Goal: Task Accomplishment & Management: Use online tool/utility

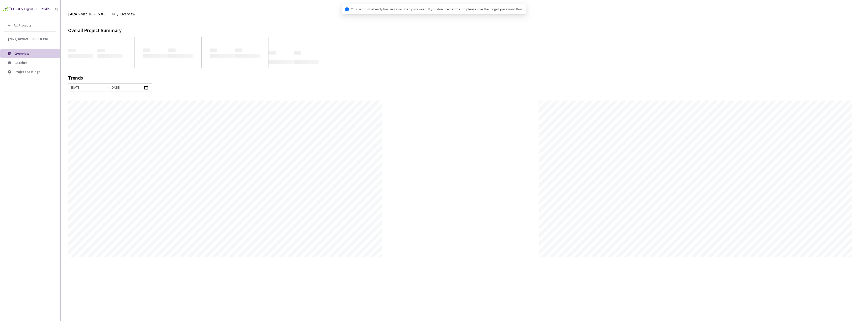
scroll to position [321, 868]
click at [26, 58] on li "Overview" at bounding box center [30, 53] width 60 height 9
click at [26, 60] on span "Batches" at bounding box center [21, 62] width 13 height 5
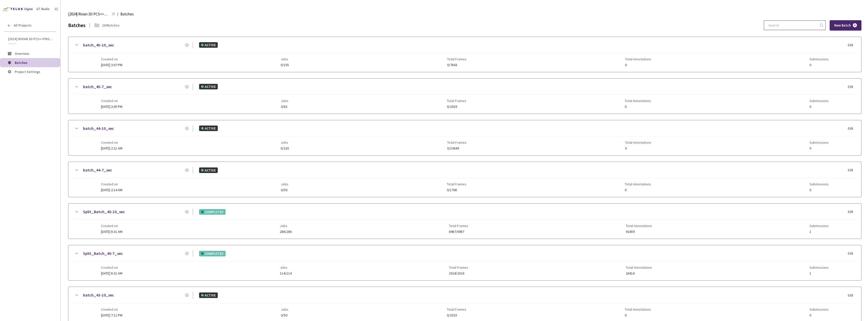
click at [803, 21] on input at bounding box center [792, 25] width 54 height 9
type input "1"
click at [798, 28] on input at bounding box center [792, 25] width 54 height 9
type input "5"
click at [11, 24] on div "All Projects" at bounding box center [30, 25] width 60 height 10
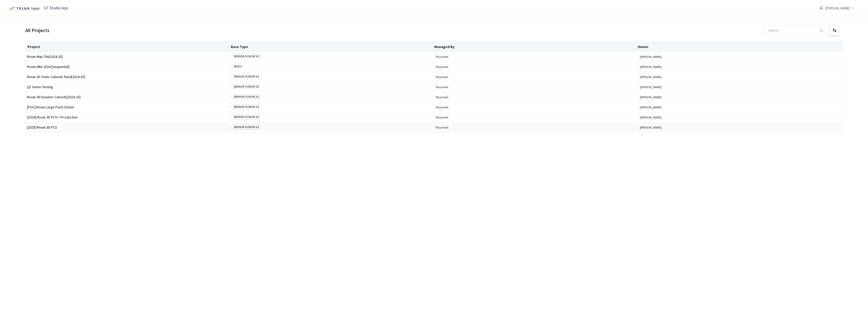
click at [54, 130] on td "[2025] Rivian 3D PCS" at bounding box center [127, 127] width 204 height 10
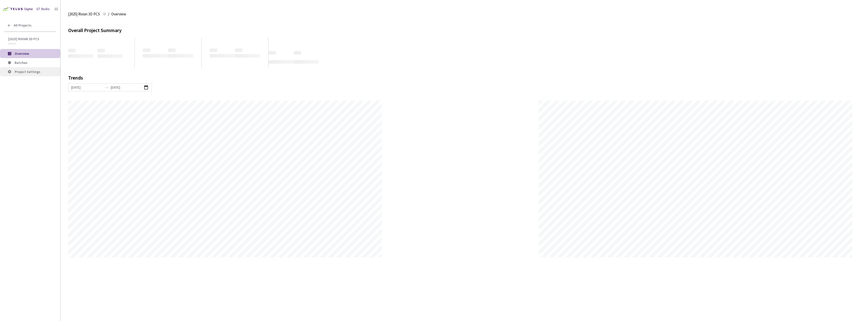
scroll to position [321, 868]
click at [32, 70] on span "Project Settings" at bounding box center [28, 71] width 26 height 5
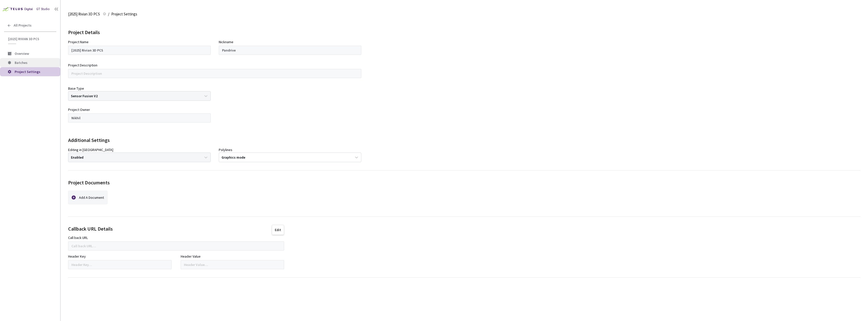
click at [31, 65] on li "Batches" at bounding box center [30, 62] width 60 height 9
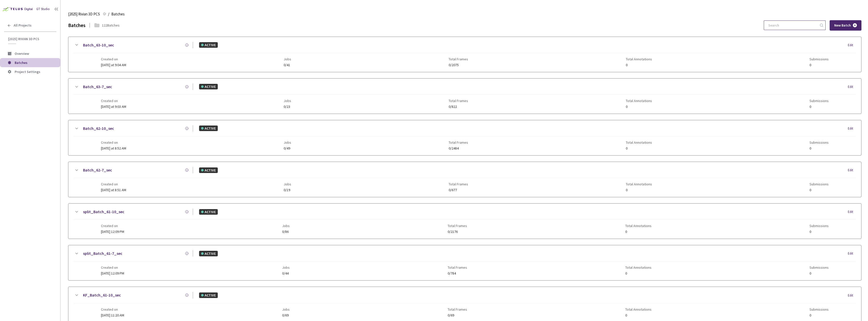
click at [779, 30] on div at bounding box center [795, 25] width 62 height 10
click at [781, 26] on input at bounding box center [792, 25] width 54 height 9
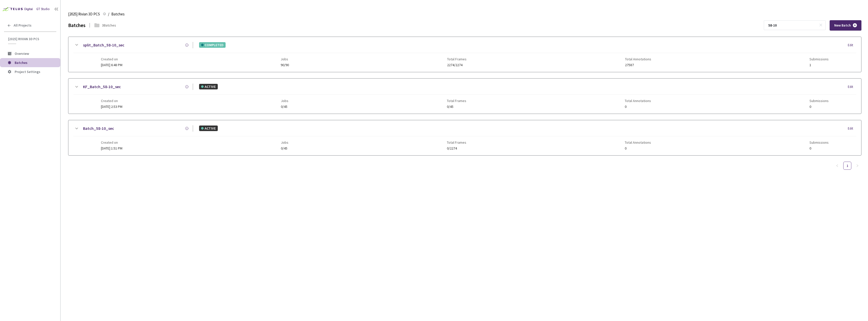
type input "58-10"
click at [117, 46] on link "split_Batch_58-10_sec" at bounding box center [103, 45] width 41 height 6
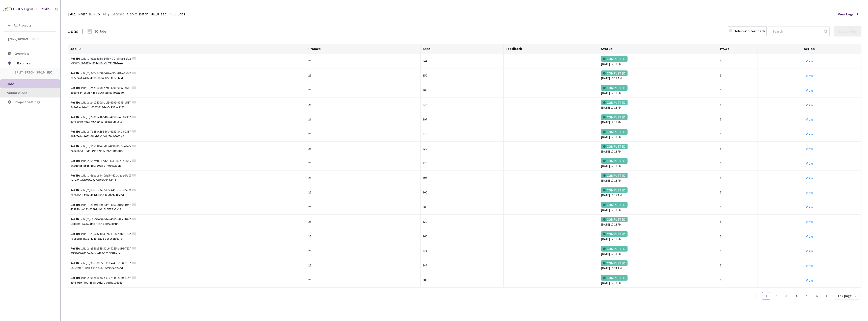
click at [39, 95] on li "Submissions" at bounding box center [30, 92] width 60 height 9
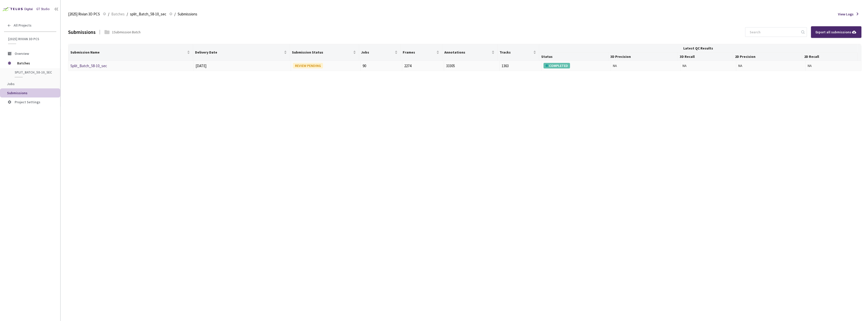
click at [98, 64] on link "Split_Batch_58-10_sec" at bounding box center [88, 65] width 37 height 5
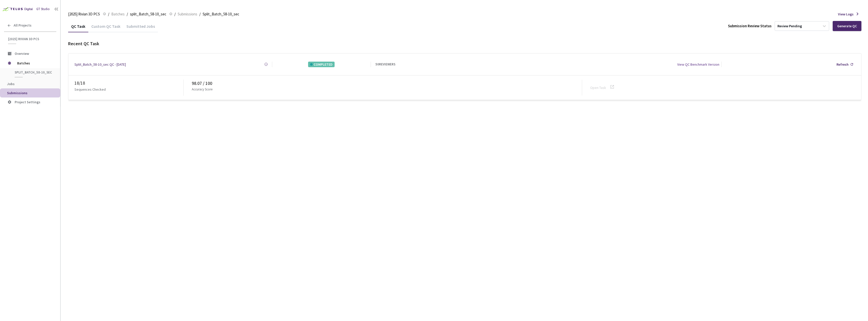
click at [105, 29] on div "Custom QC Task" at bounding box center [105, 28] width 35 height 9
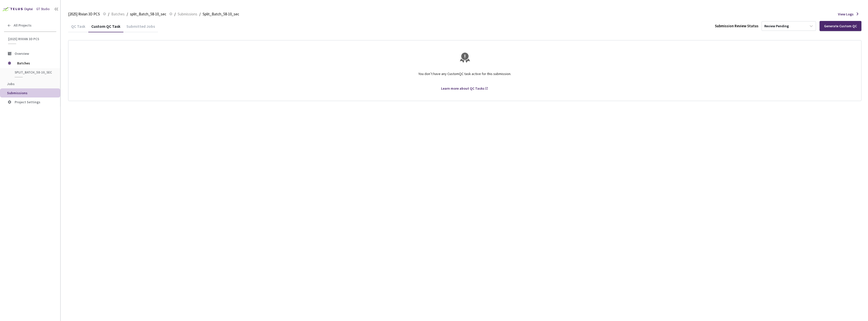
click at [79, 26] on div "QC Task" at bounding box center [78, 28] width 20 height 9
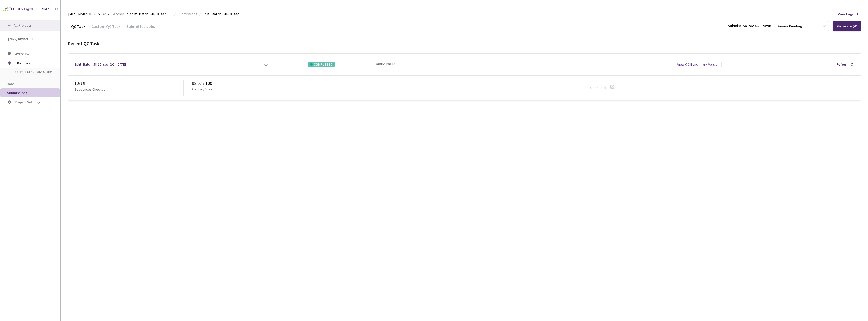
click at [9, 26] on icon at bounding box center [9, 25] width 4 height 4
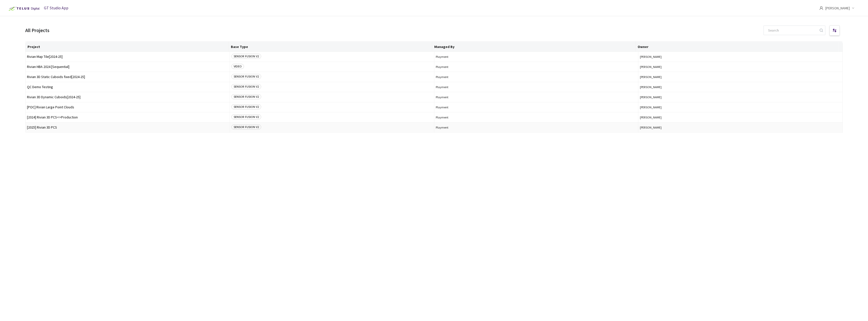
click at [73, 130] on td "[2025] Rivian 3D PCS" at bounding box center [127, 127] width 204 height 10
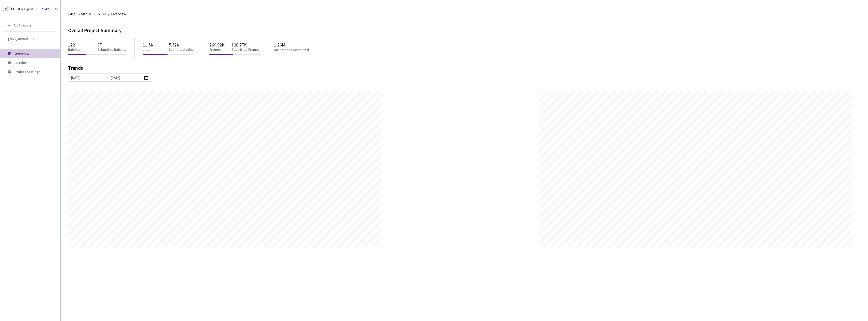
scroll to position [321, 868]
click at [37, 61] on span "Batches" at bounding box center [36, 63] width 42 height 4
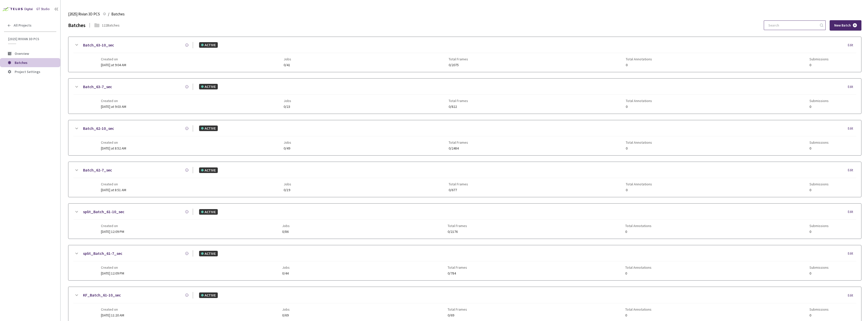
click at [780, 24] on input at bounding box center [792, 25] width 54 height 9
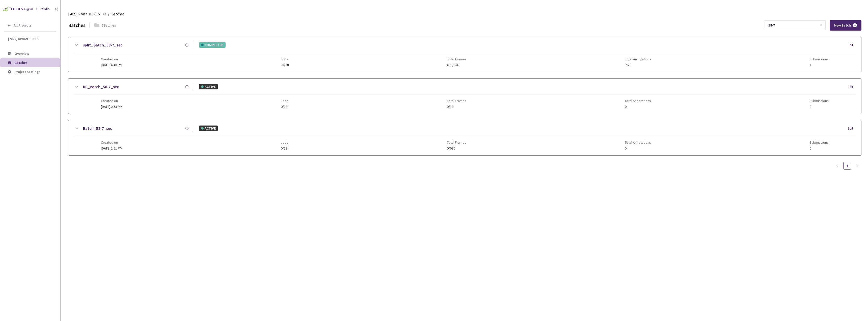
type input "58-7"
click at [95, 45] on link "split_Batch_58-7_sec" at bounding box center [102, 45] width 39 height 6
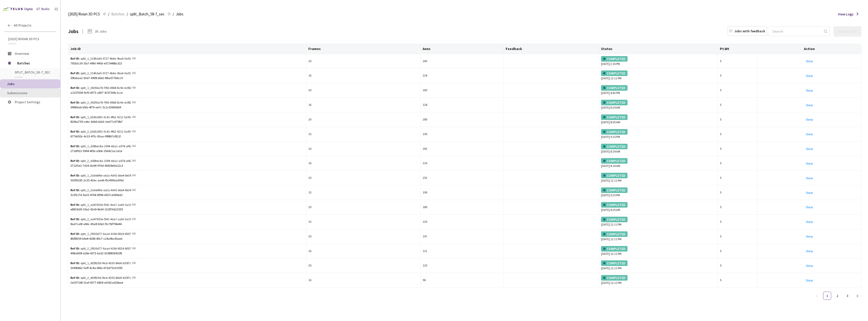
click at [49, 93] on span "Submissions" at bounding box center [31, 93] width 49 height 4
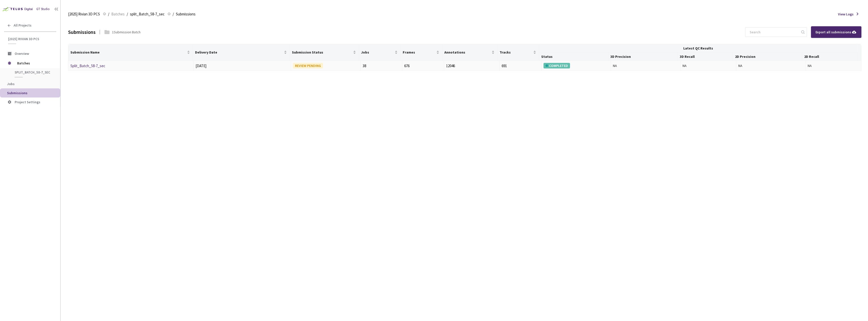
click at [90, 67] on link "Split_Batch_58-7_sec" at bounding box center [87, 65] width 35 height 5
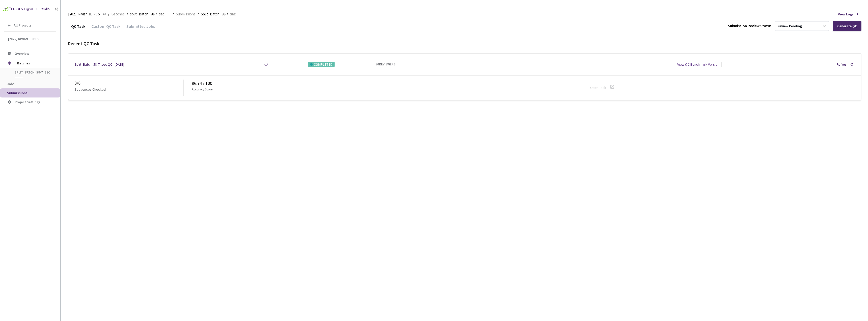
click at [102, 28] on div "Custom QC Task" at bounding box center [105, 28] width 35 height 9
click at [83, 31] on div "QC Task" at bounding box center [78, 28] width 20 height 9
click at [99, 31] on div "Custom QC Task" at bounding box center [105, 28] width 35 height 9
click at [9, 26] on icon at bounding box center [9, 25] width 3 height 3
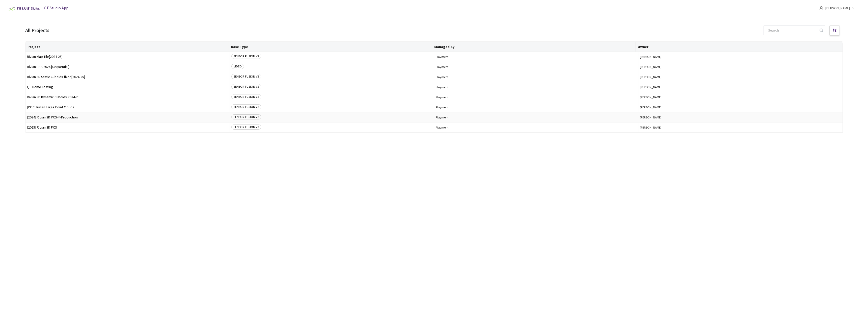
click at [71, 120] on td "[2024] Rivian 3D PCS<>Production" at bounding box center [127, 117] width 204 height 10
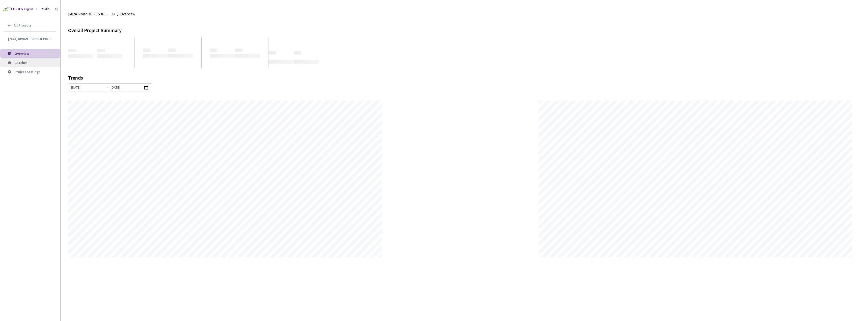
scroll to position [321, 868]
click at [36, 61] on span "Batches" at bounding box center [36, 63] width 42 height 4
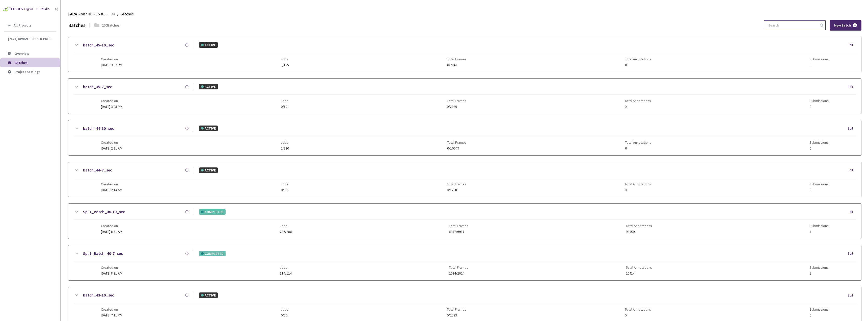
click at [786, 25] on input at bounding box center [792, 25] width 54 height 9
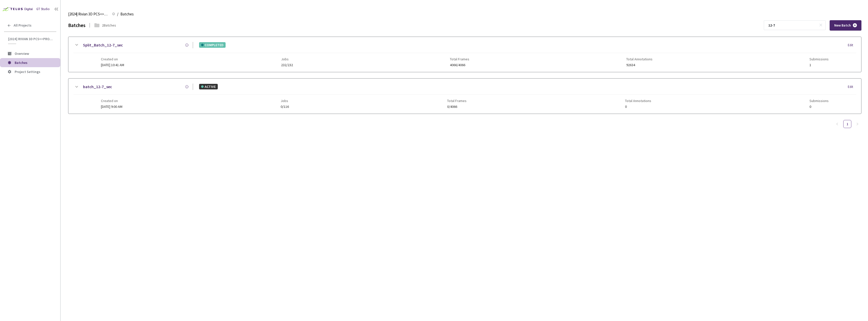
type input "12-7"
click at [97, 47] on link "Split_Batch_12-7_sec" at bounding box center [103, 45] width 40 height 6
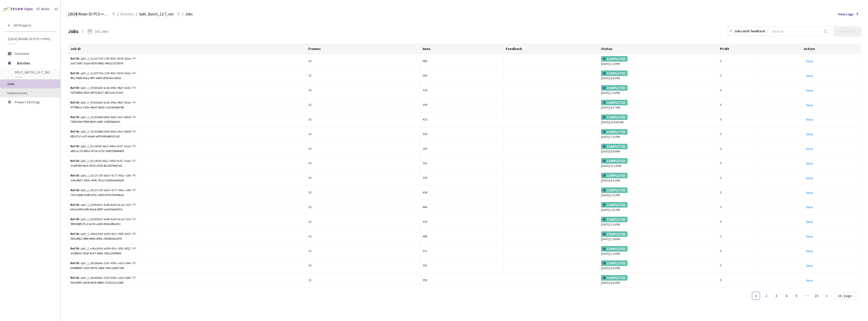
click at [24, 91] on span "Submissions" at bounding box center [17, 93] width 20 height 5
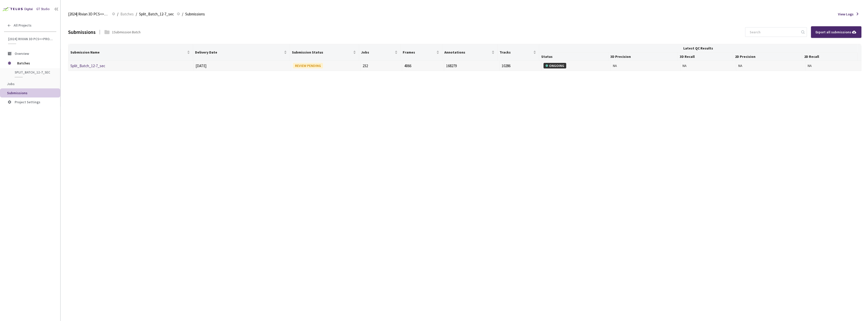
click at [96, 69] on td "Split_Batch_12-7_sec" at bounding box center [130, 66] width 125 height 10
click at [96, 66] on link "Split_Batch_12-7_sec" at bounding box center [87, 65] width 35 height 5
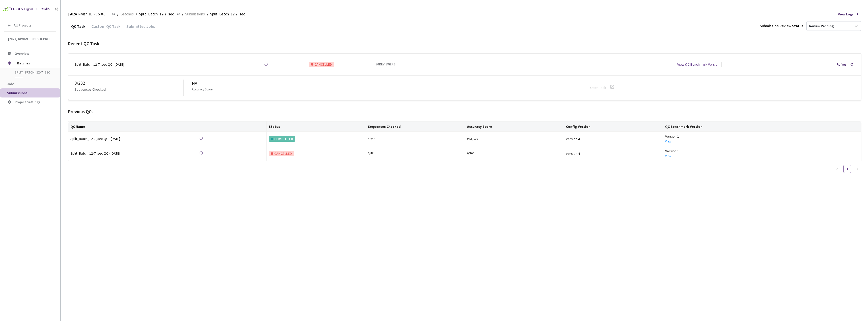
click at [97, 27] on div "Custom QC Task" at bounding box center [105, 28] width 35 height 9
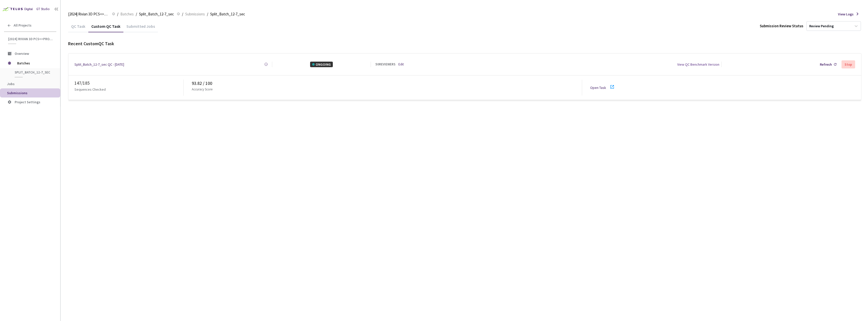
click at [610, 87] on icon at bounding box center [612, 87] width 6 height 6
click at [6, 26] on div "All Projects" at bounding box center [30, 25] width 60 height 10
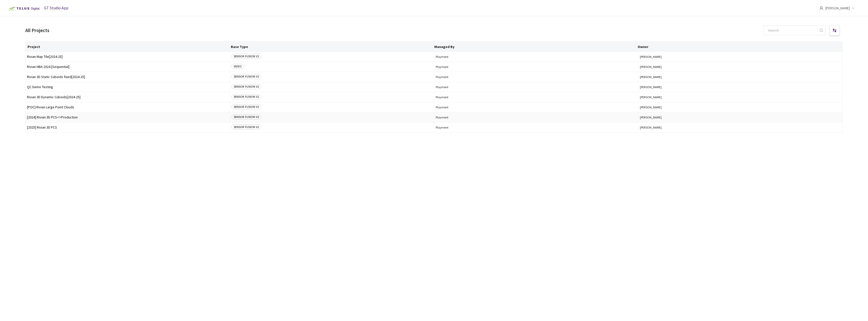
click at [74, 117] on span "[2024] Rivian 3D PCS<>Production" at bounding box center [127, 117] width 201 height 4
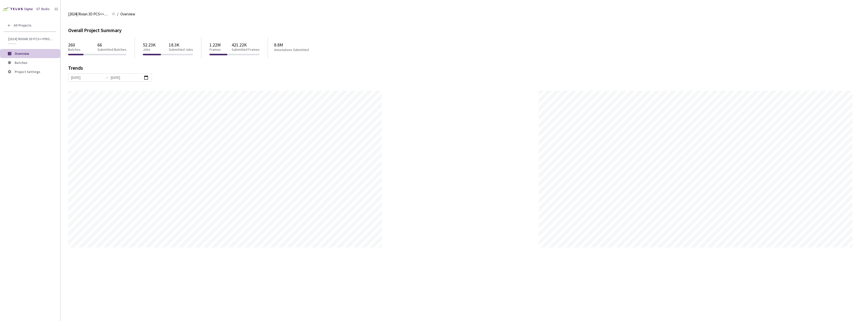
scroll to position [321, 868]
click at [16, 66] on li "Batches" at bounding box center [30, 62] width 60 height 9
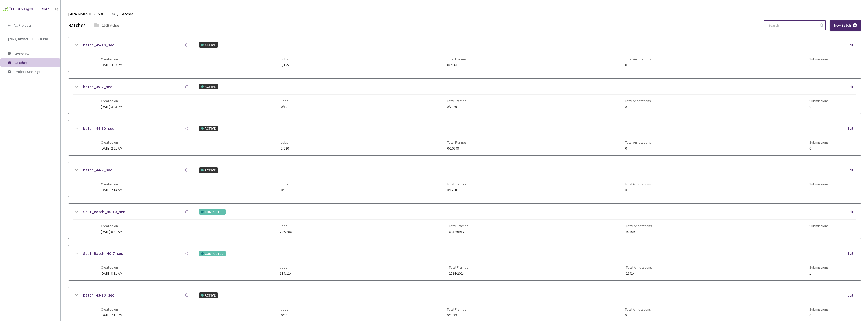
click at [773, 27] on input at bounding box center [792, 25] width 54 height 9
type input "9-7"
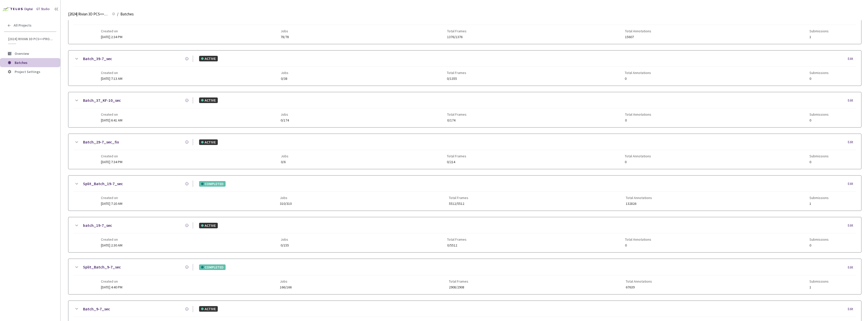
scroll to position [69, 0]
click at [102, 223] on link "Split_Batch_9-7_sec" at bounding box center [102, 226] width 38 height 6
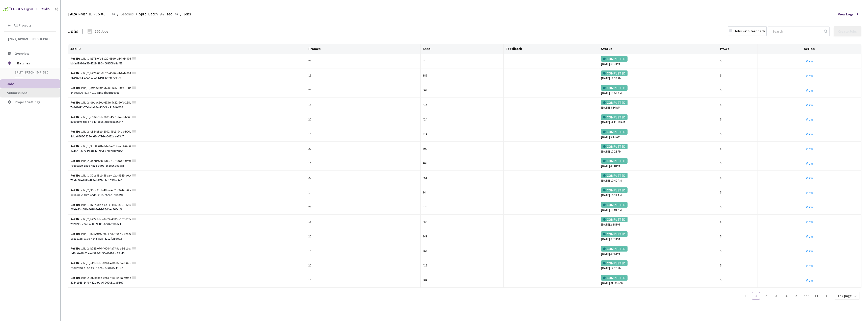
click at [26, 93] on span "Submissions" at bounding box center [17, 93] width 20 height 5
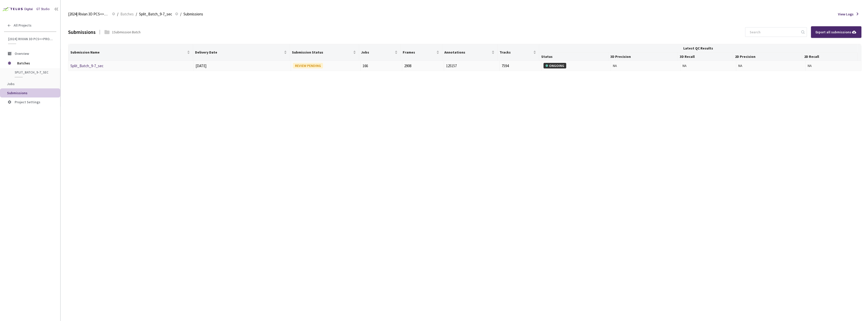
click at [98, 65] on link "Split_Batch_9-7_sec" at bounding box center [86, 65] width 33 height 5
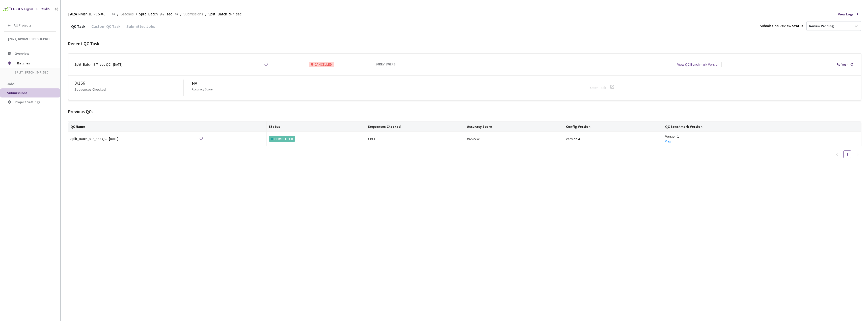
click at [107, 29] on div "Custom QC Task" at bounding box center [105, 28] width 35 height 9
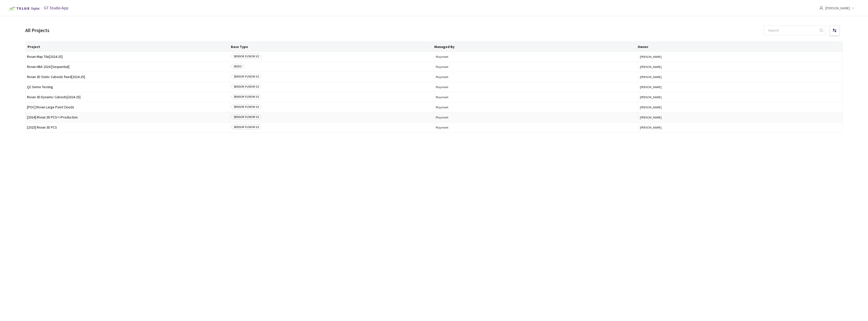
click at [80, 120] on td "[2024] Rivian 3D PCS<>Production" at bounding box center [127, 117] width 204 height 10
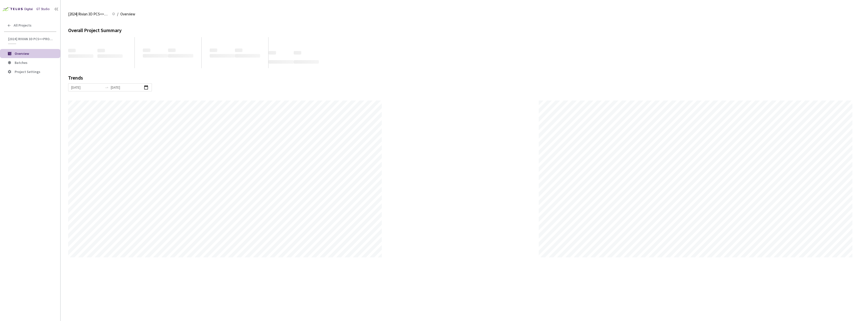
scroll to position [321, 868]
click at [34, 58] on li "Overview" at bounding box center [30, 53] width 60 height 9
click at [34, 61] on span "Batches" at bounding box center [36, 63] width 42 height 4
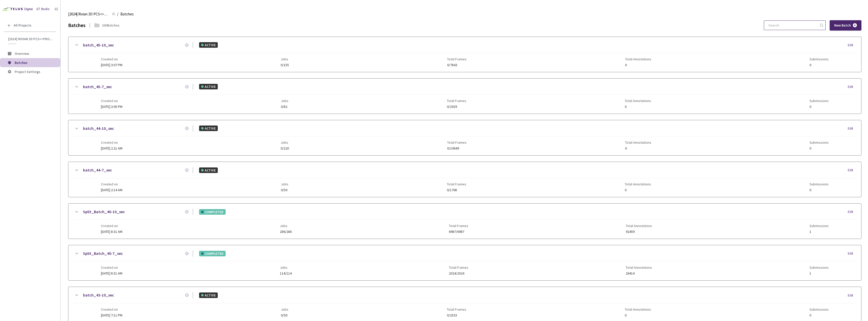
click at [800, 21] on input at bounding box center [792, 25] width 54 height 9
type input "5"
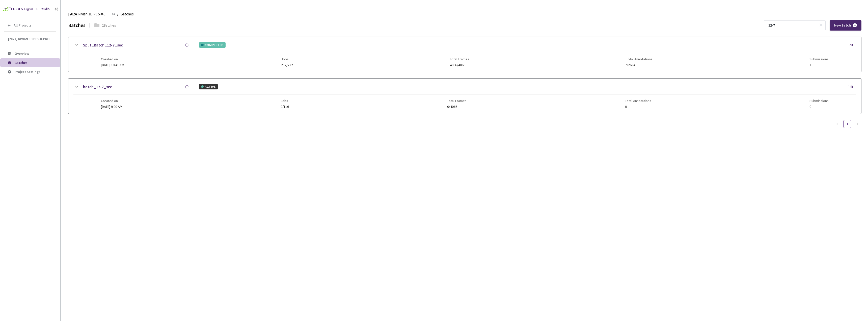
type input "12-7"
click at [111, 47] on link "Split_Batch_12-7_sec" at bounding box center [103, 45] width 40 height 6
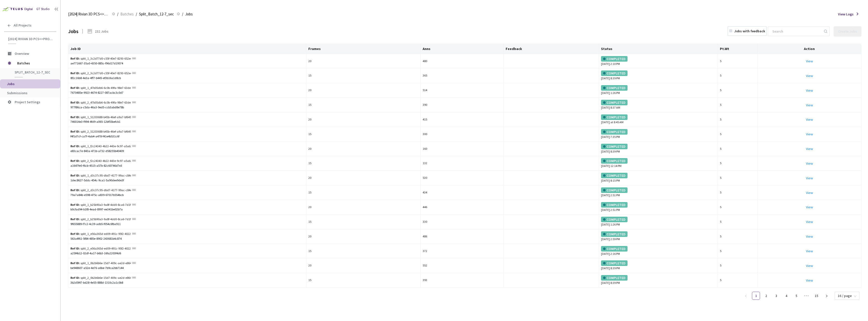
click at [32, 89] on li "Submissions" at bounding box center [30, 92] width 60 height 9
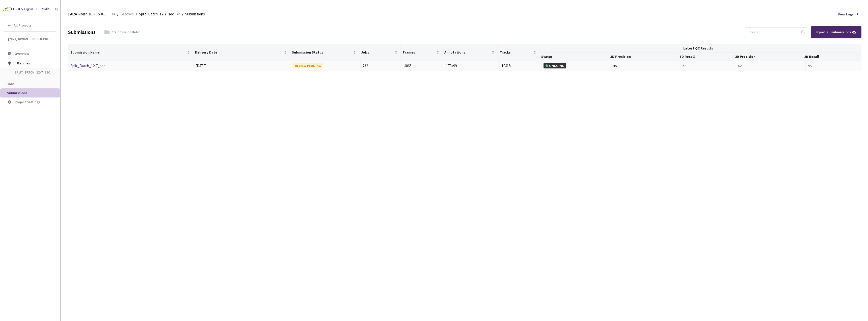
click at [85, 64] on link "Split_Batch_12-7_sec" at bounding box center [87, 65] width 35 height 5
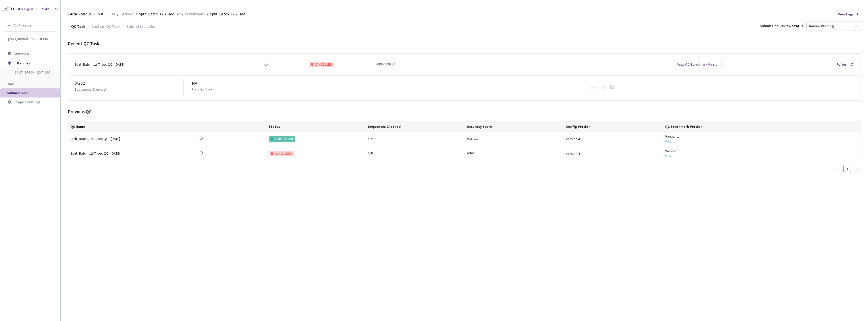
click at [104, 27] on div "Custom QC Task" at bounding box center [105, 28] width 35 height 9
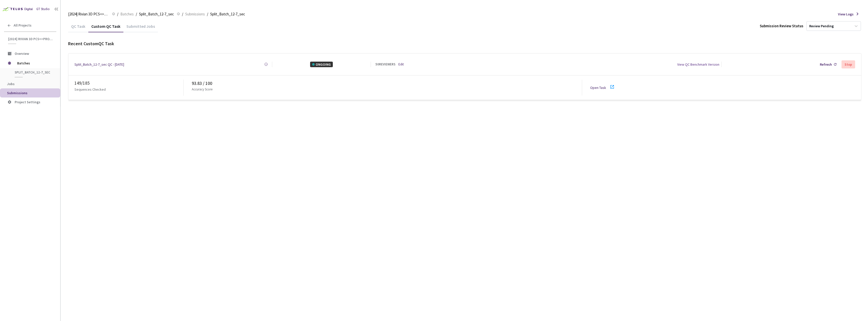
click at [614, 86] on div at bounding box center [613, 88] width 9 height 8
